Goal: Task Accomplishment & Management: Manage account settings

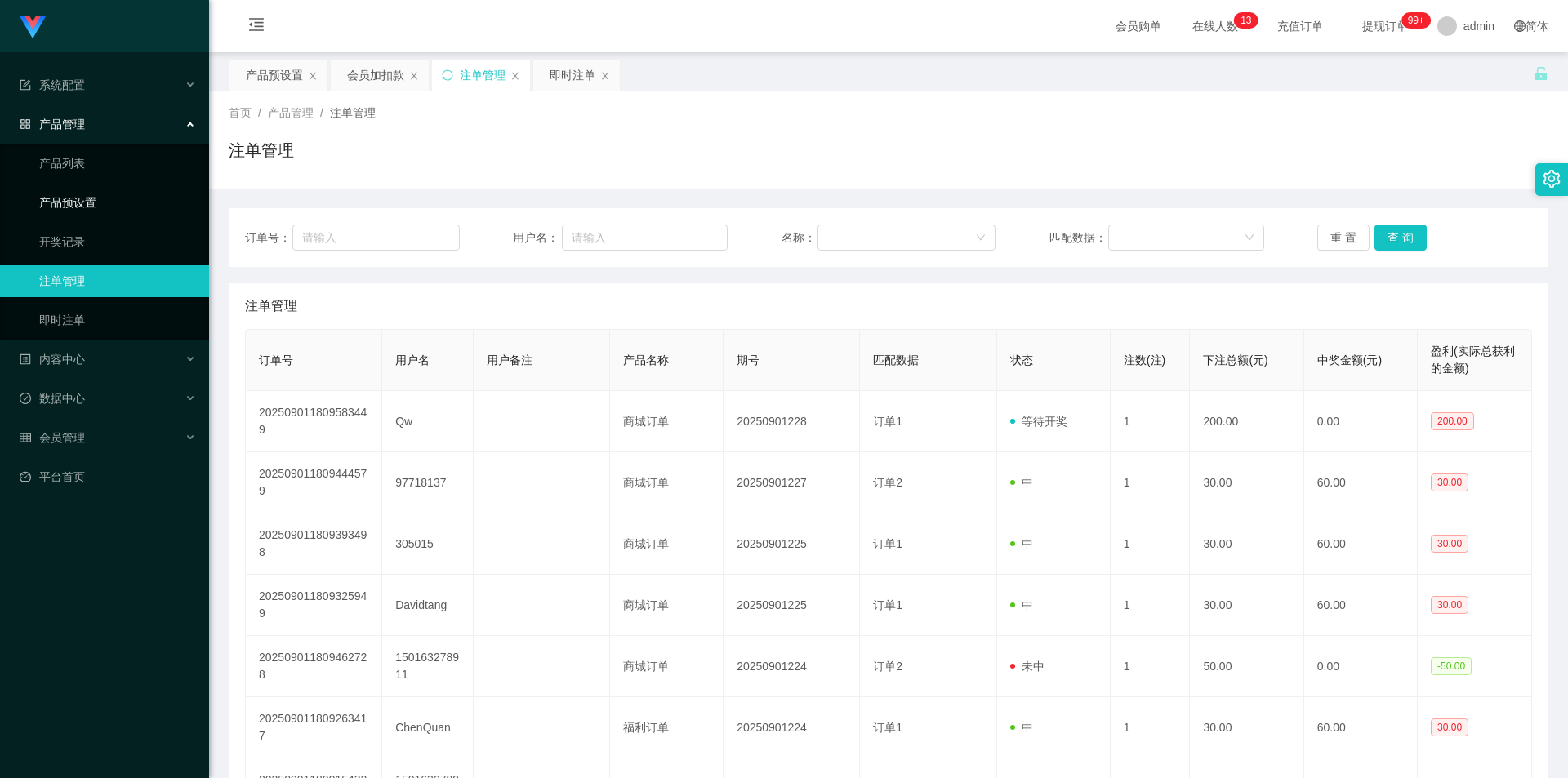
click at [97, 192] on link "产品预设置" at bounding box center [117, 202] width 157 height 33
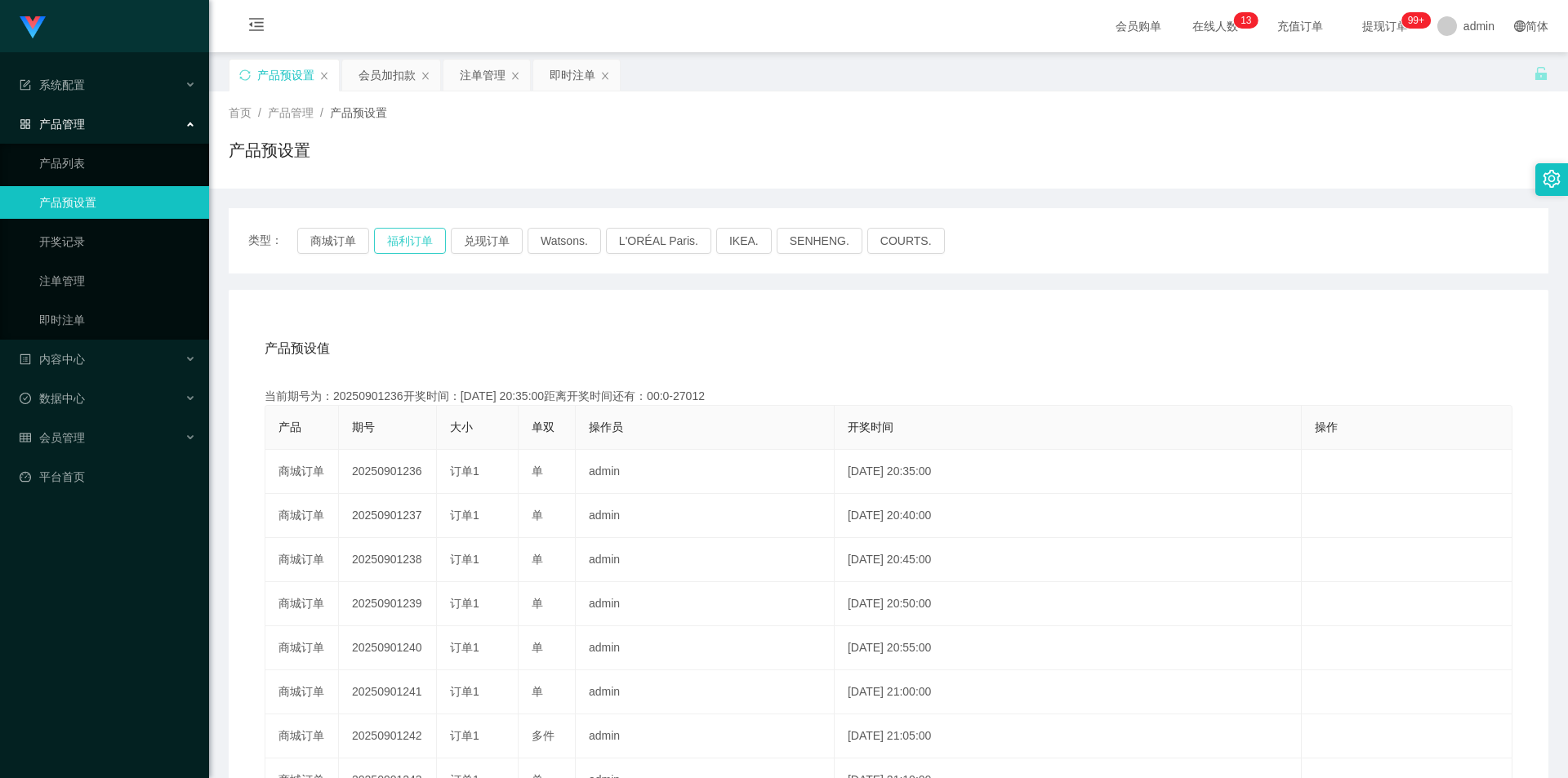
click at [410, 240] on button "福利订单" at bounding box center [410, 240] width 72 height 26
click at [428, 236] on button "福利订单" at bounding box center [410, 240] width 72 height 26
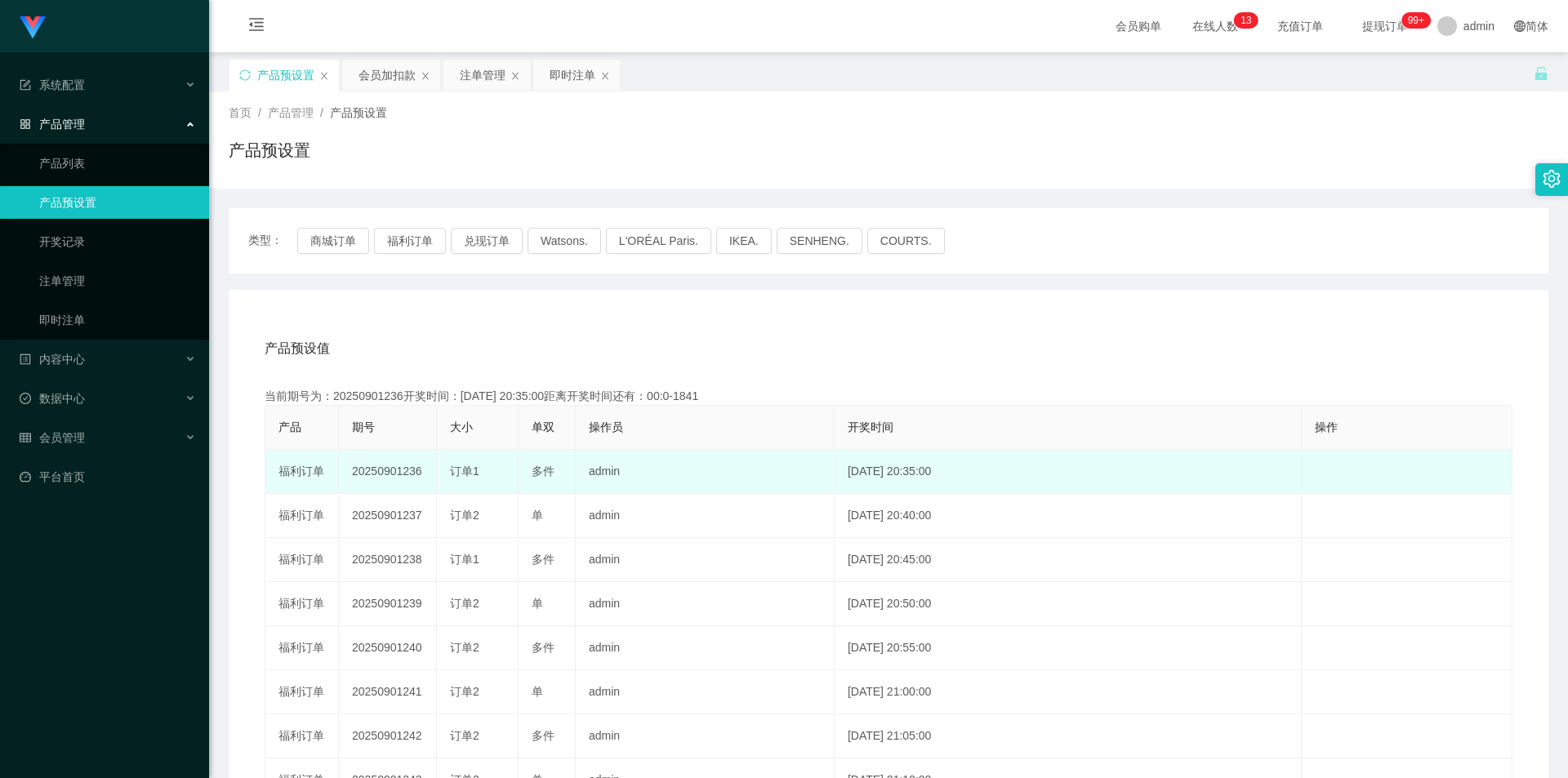
drag, startPoint x: 351, startPoint y: 471, endPoint x: 421, endPoint y: 477, distance: 70.3
click at [421, 476] on td "20250901236" at bounding box center [388, 472] width 98 height 44
copy td "20250901236"
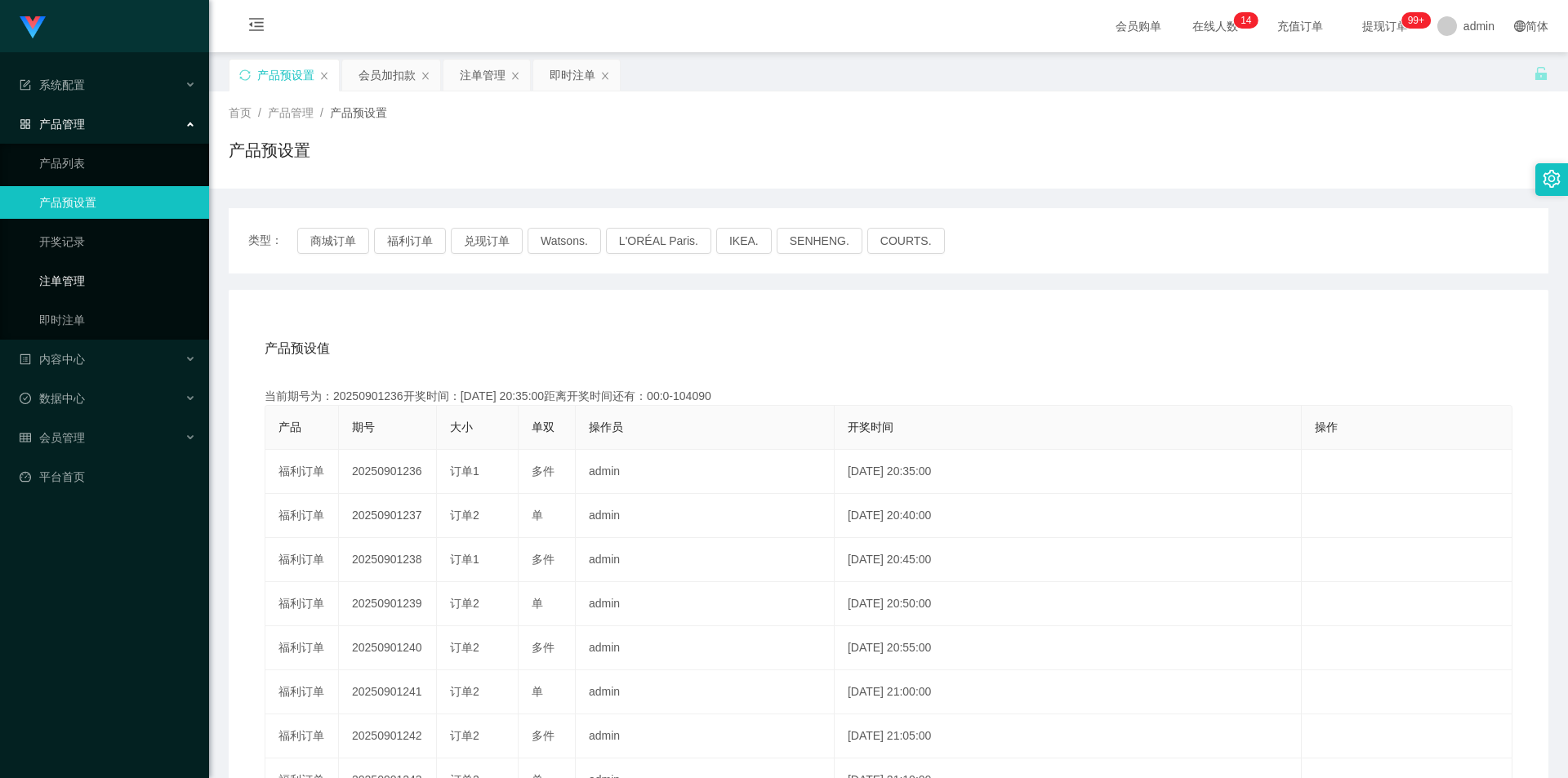
click at [104, 282] on link "注单管理" at bounding box center [117, 281] width 157 height 33
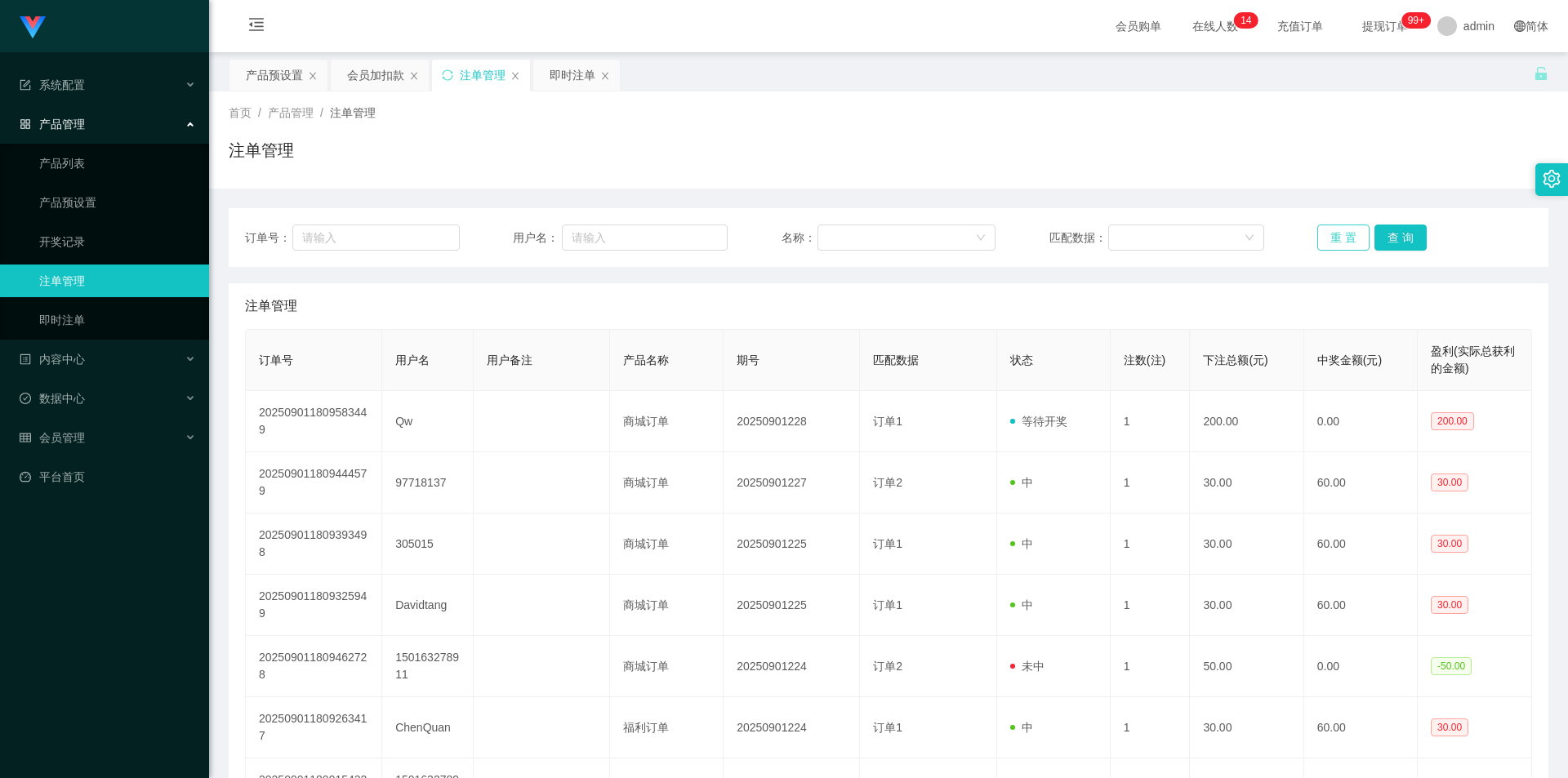
click at [1340, 240] on button "重 置" at bounding box center [1344, 237] width 52 height 26
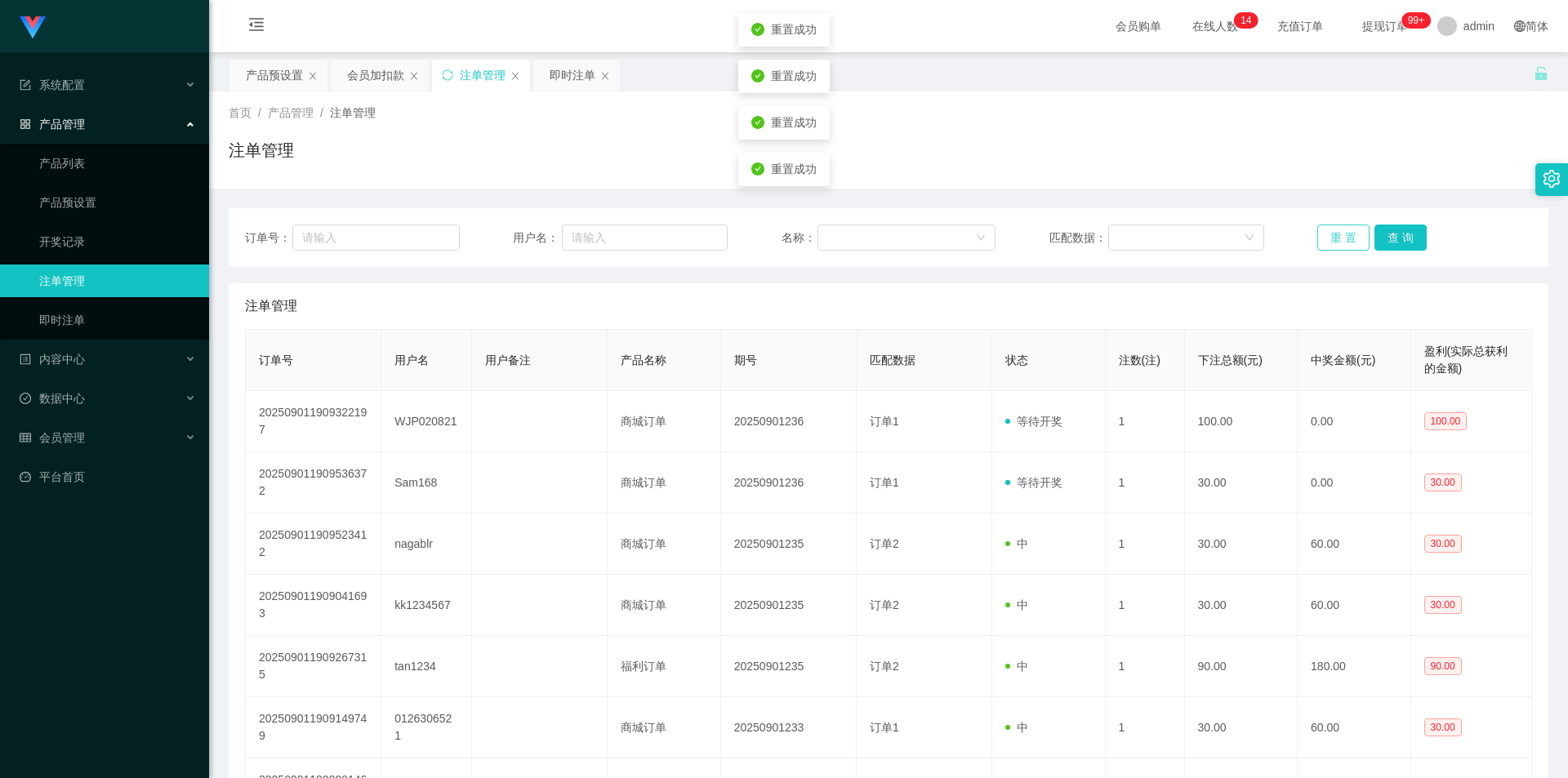
click at [1340, 240] on button "重 置" at bounding box center [1344, 237] width 52 height 26
